Goal: Transaction & Acquisition: Download file/media

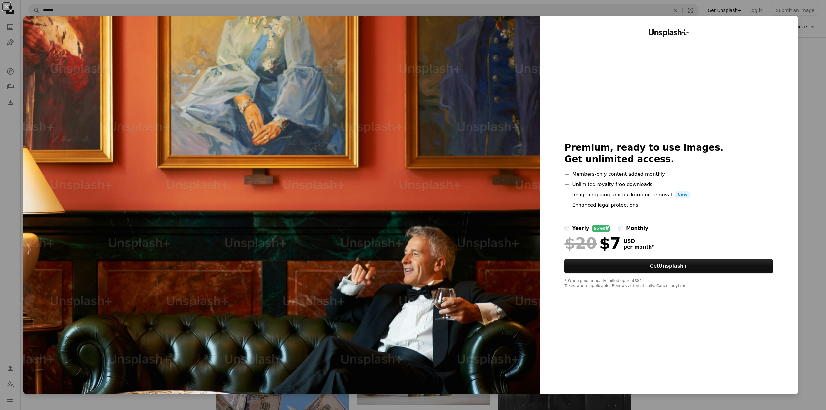
click at [407, 245] on img at bounding box center [281, 205] width 516 height 378
drag, startPoint x: 407, startPoint y: 245, endPoint x: 679, endPoint y: 187, distance: 277.9
click at [679, 187] on li "A plus sign Unlimited royalty-free downloads" at bounding box center [668, 185] width 209 height 8
click at [7, 7] on button "An X shape" at bounding box center [7, 7] width 8 height 8
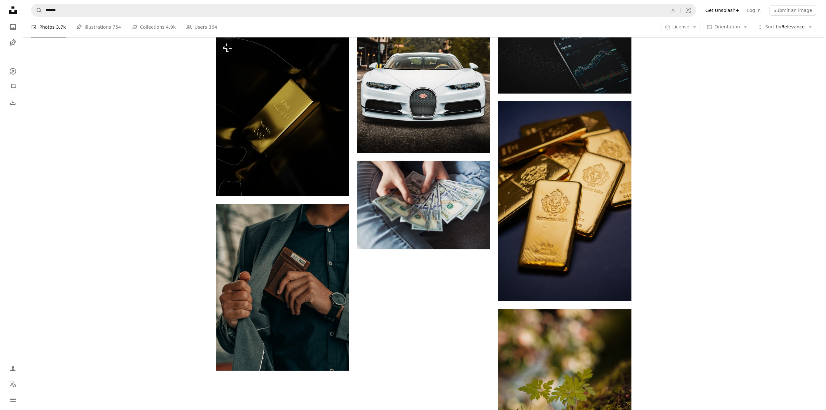
scroll to position [811, 0]
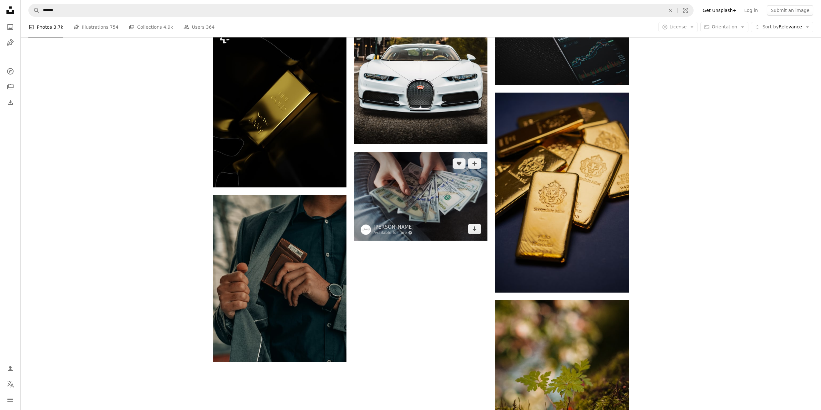
click at [420, 152] on img at bounding box center [420, 196] width 133 height 89
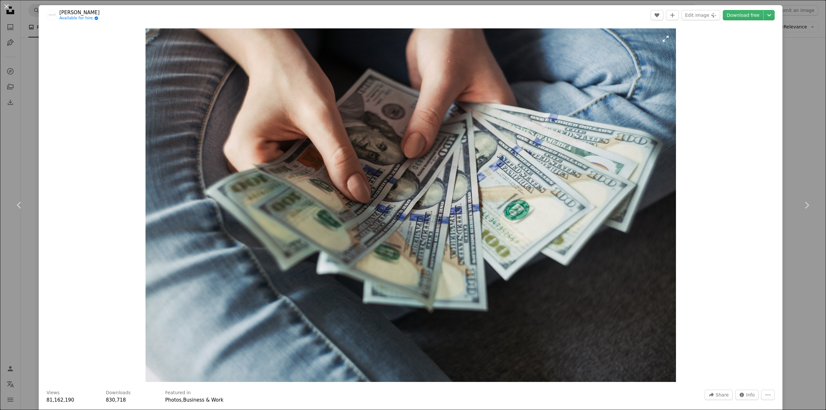
click at [481, 169] on img "Zoom in on this image" at bounding box center [410, 204] width 530 height 353
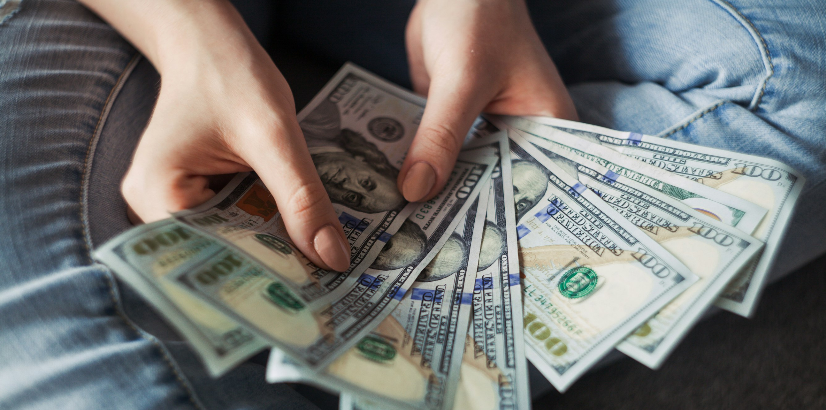
scroll to position [67, 0]
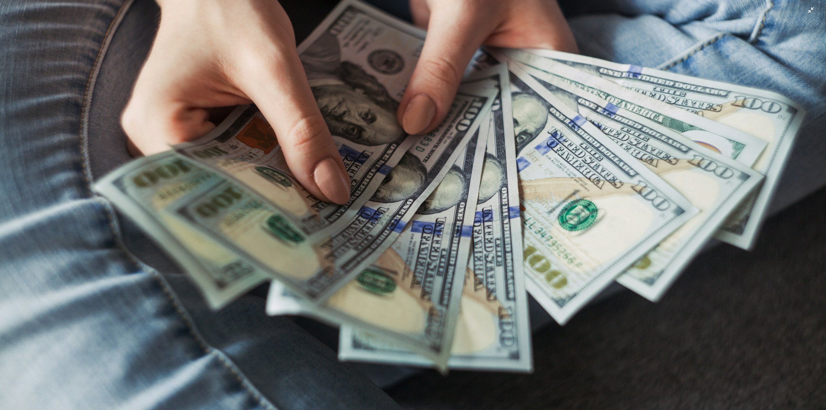
click at [479, 166] on img "Zoom out on this image" at bounding box center [413, 207] width 826 height 551
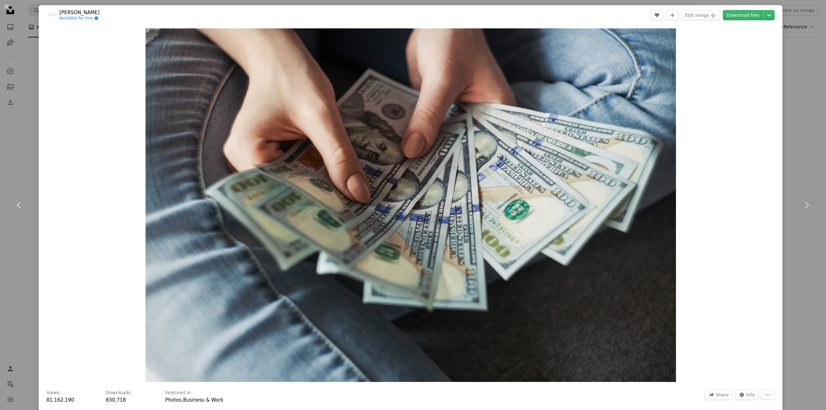
click at [479, 166] on img "Zoom in on this image" at bounding box center [410, 204] width 530 height 353
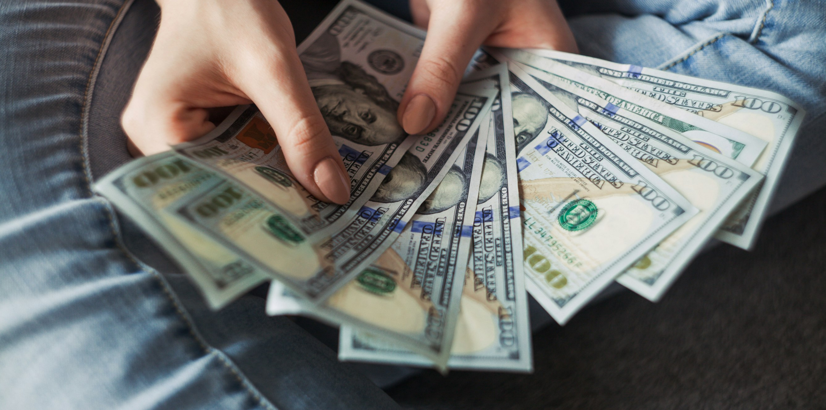
drag, startPoint x: 479, startPoint y: 166, endPoint x: 469, endPoint y: 128, distance: 39.3
click at [468, 128] on img "Zoom out on this image" at bounding box center [413, 207] width 826 height 551
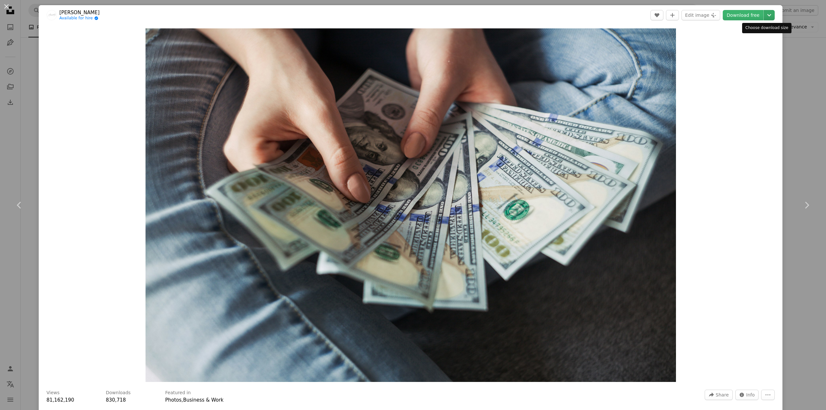
click at [764, 16] on icon "Chevron down" at bounding box center [769, 15] width 10 height 8
click at [737, 57] on span "( 2400 x 1600 )" at bounding box center [741, 54] width 32 height 5
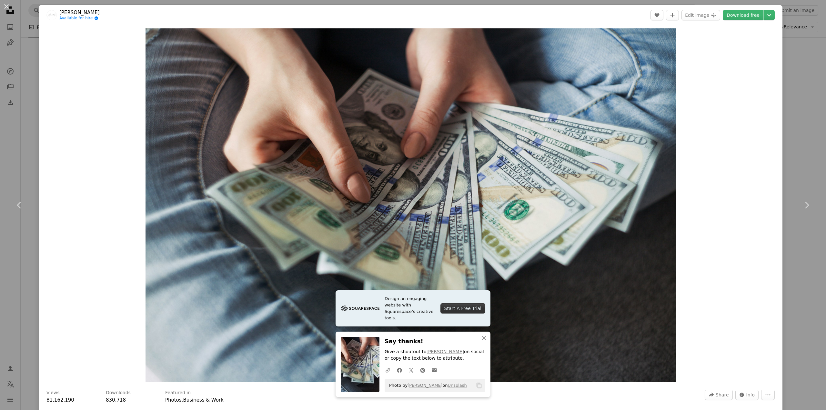
click at [713, 122] on div "Zoom in" at bounding box center [410, 205] width 743 height 360
click at [9, 6] on button "An X shape" at bounding box center [7, 7] width 8 height 8
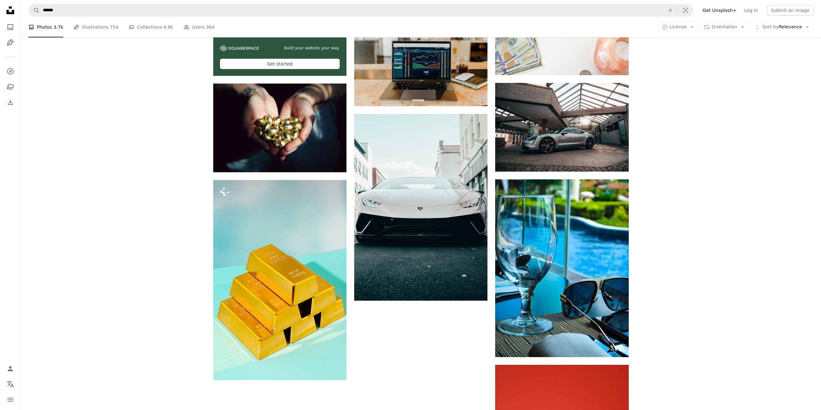
scroll to position [1823, 0]
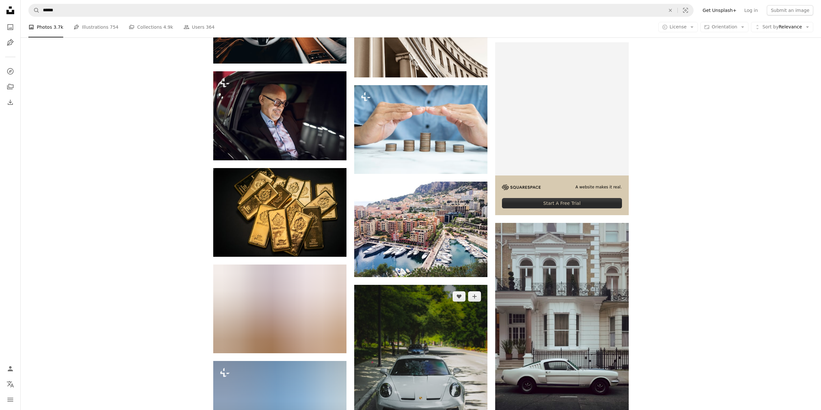
scroll to position [2801, 0]
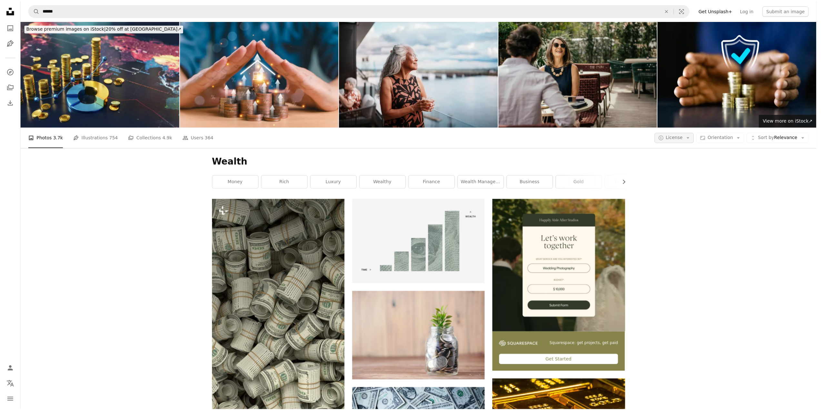
scroll to position [2801, 0]
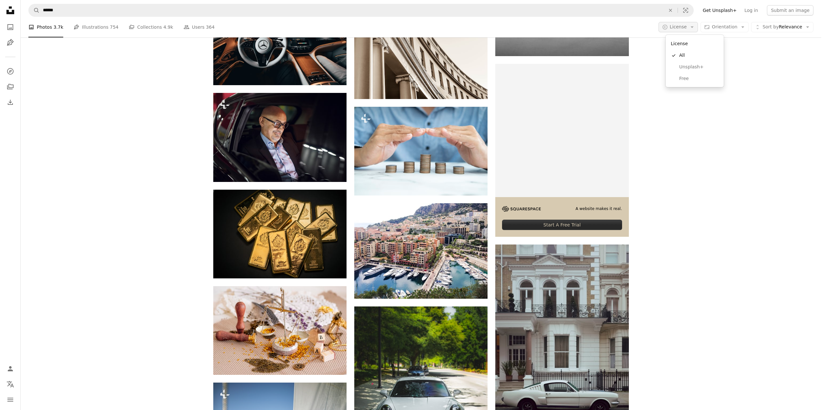
click at [695, 26] on icon "Arrow down" at bounding box center [692, 27] width 6 height 6
click at [694, 77] on span "Free" at bounding box center [698, 78] width 39 height 6
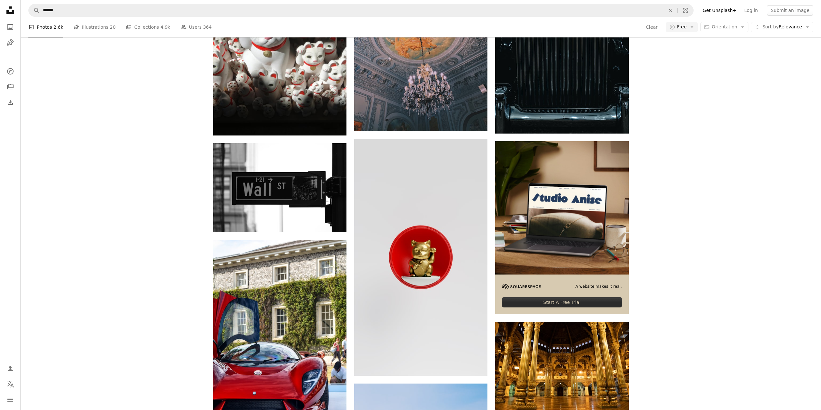
scroll to position [859, 0]
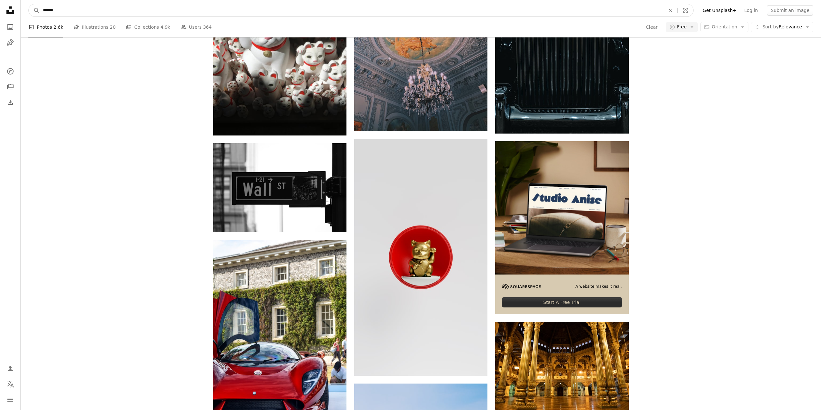
click at [70, 12] on input "******" at bounding box center [351, 10] width 623 height 12
drag, startPoint x: 70, startPoint y: 12, endPoint x: 19, endPoint y: 10, distance: 51.0
click at [105, 7] on input "******" at bounding box center [351, 10] width 623 height 12
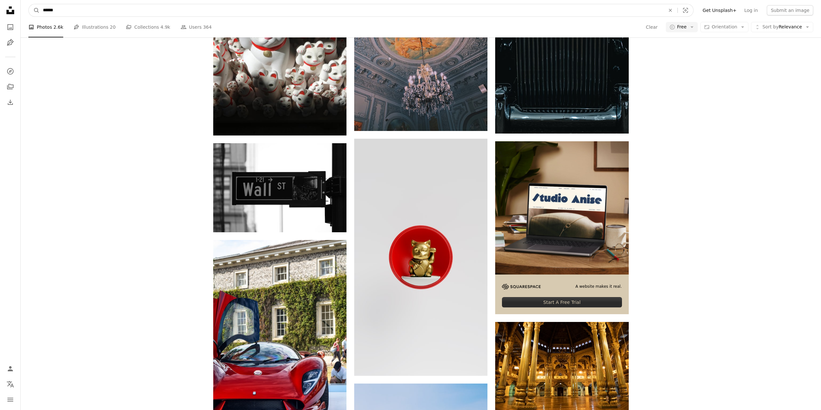
scroll to position [0, 0]
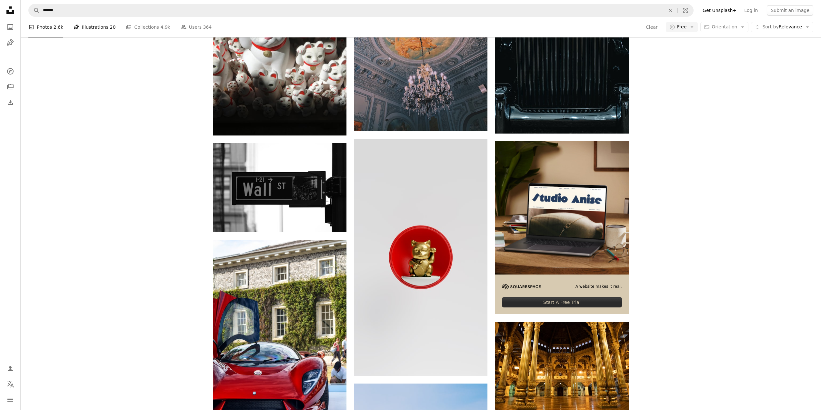
click at [93, 33] on link "Pen Tool Illustrations 20" at bounding box center [95, 27] width 42 height 21
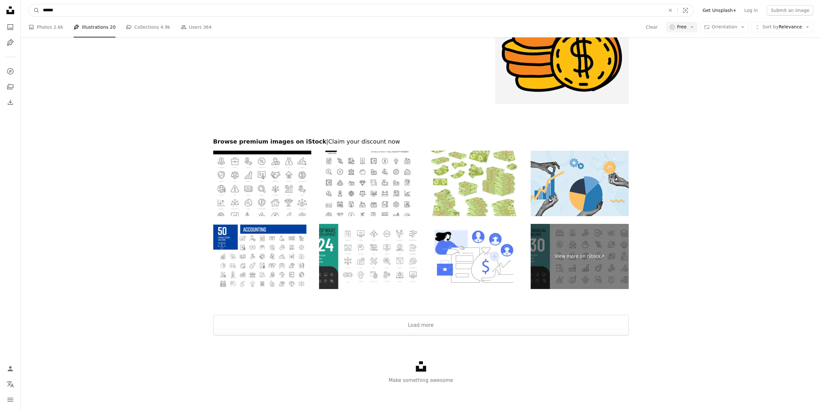
drag, startPoint x: 65, startPoint y: 9, endPoint x: -1, endPoint y: 5, distance: 65.9
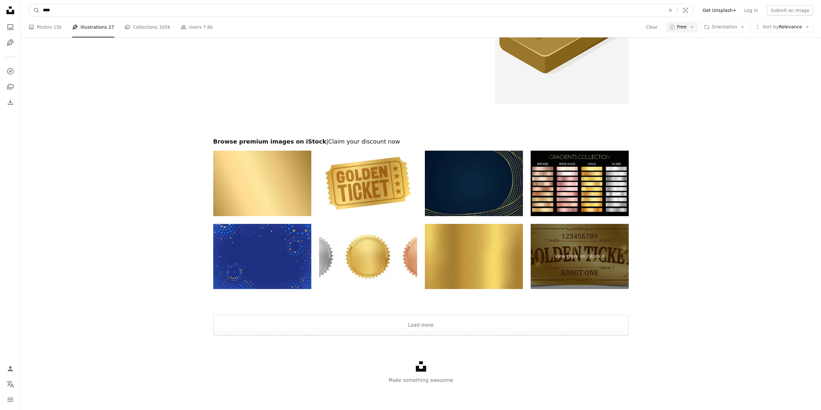
click at [78, 13] on input "****" at bounding box center [351, 10] width 623 height 12
drag, startPoint x: 50, startPoint y: 9, endPoint x: 18, endPoint y: 5, distance: 31.8
click at [74, 13] on input "****" at bounding box center [351, 10] width 623 height 12
drag, startPoint x: 73, startPoint y: 10, endPoint x: 17, endPoint y: 7, distance: 55.9
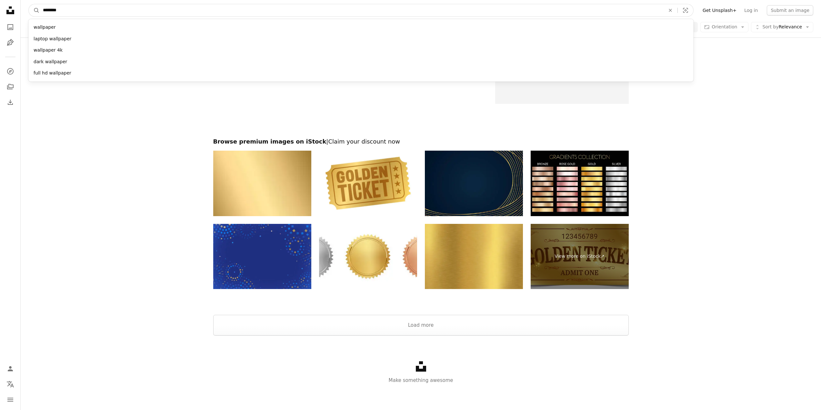
type input "********"
click at [29, 4] on button "A magnifying glass" at bounding box center [34, 10] width 11 height 12
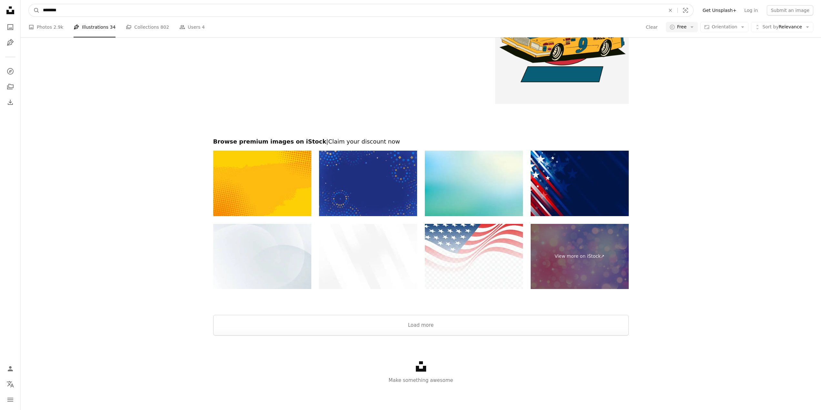
click at [48, 9] on input "********" at bounding box center [351, 10] width 623 height 12
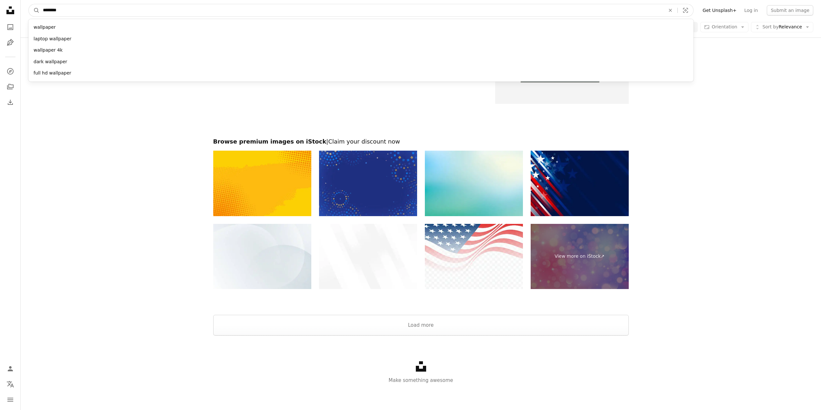
type input "*********"
click button "A magnifying glass" at bounding box center [34, 10] width 11 height 12
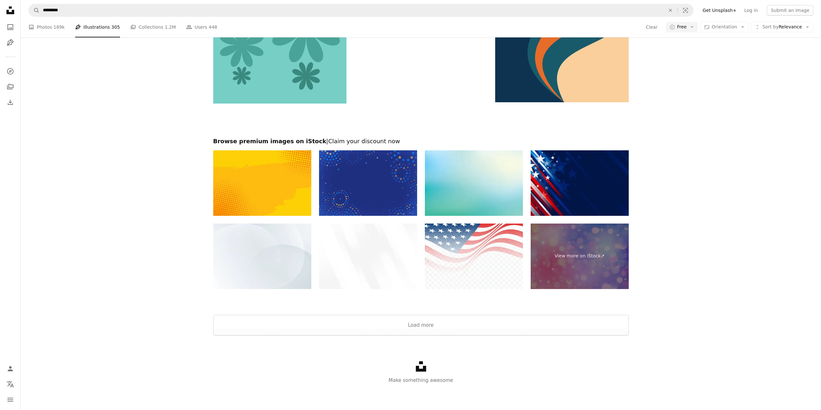
scroll to position [841, 0]
click at [437, 335] on button "Load more" at bounding box center [420, 325] width 415 height 21
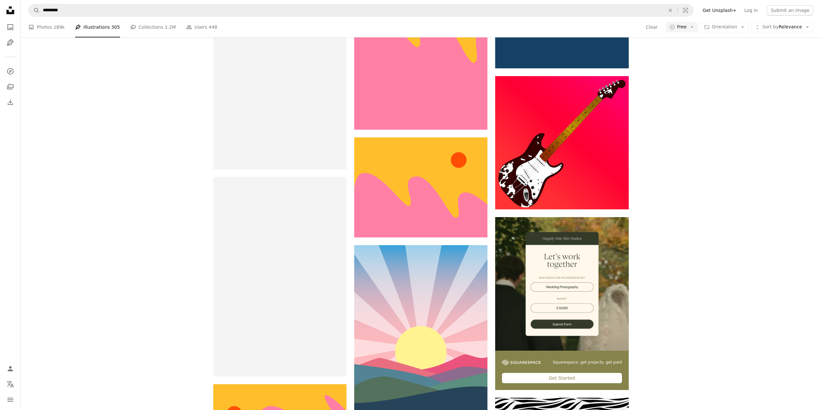
scroll to position [0, 0]
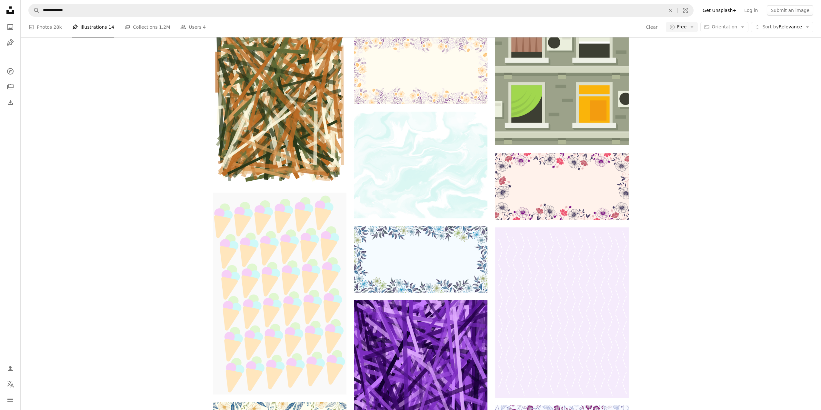
scroll to position [16931, 0]
